Goal: Navigation & Orientation: Go to known website

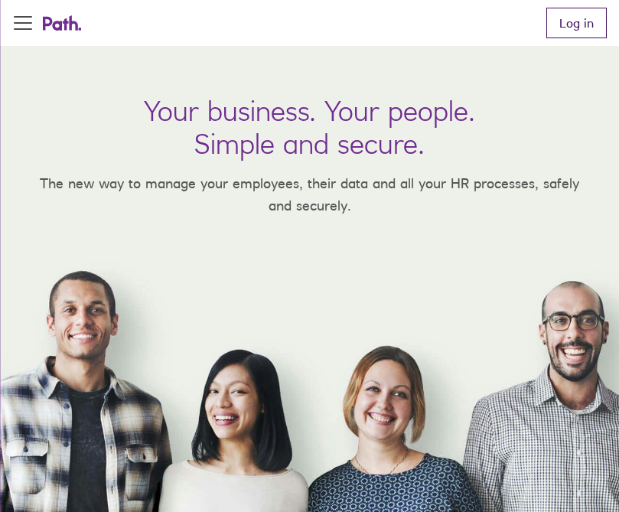
click at [573, 22] on link "Log in" at bounding box center [576, 23] width 60 height 31
